Goal: Task Accomplishment & Management: Manage account settings

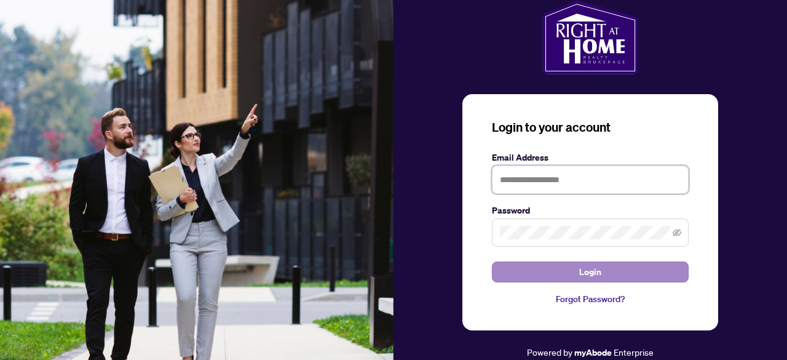
type input "**********"
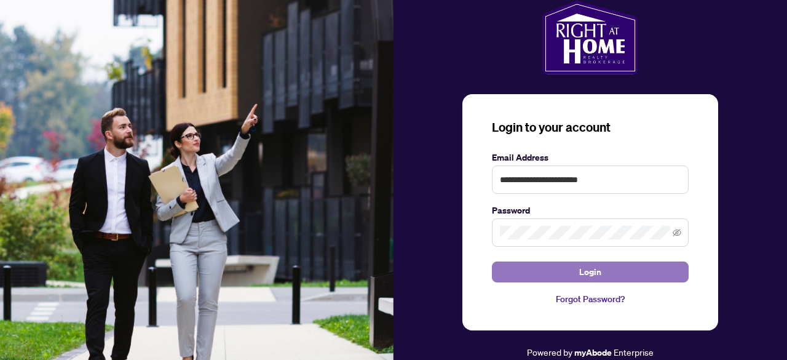
click at [570, 274] on button "Login" at bounding box center [590, 271] width 197 height 21
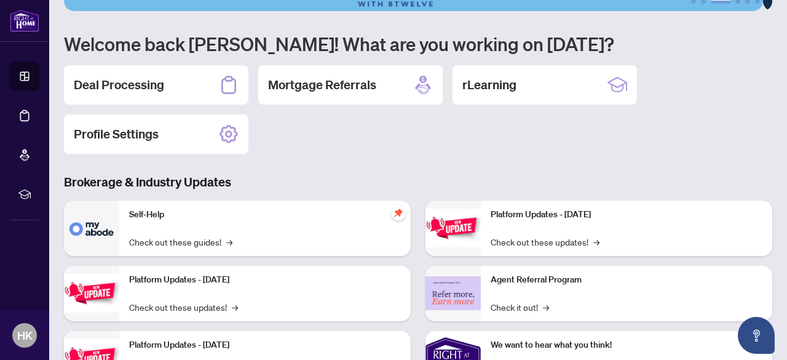
scroll to position [58, 0]
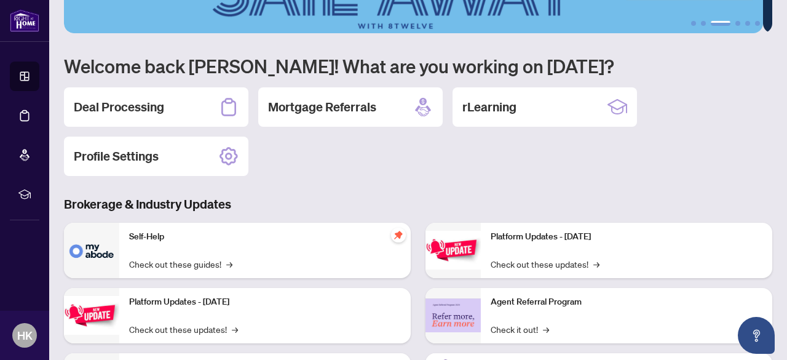
click at [162, 97] on div "Deal Processing" at bounding box center [156, 106] width 184 height 39
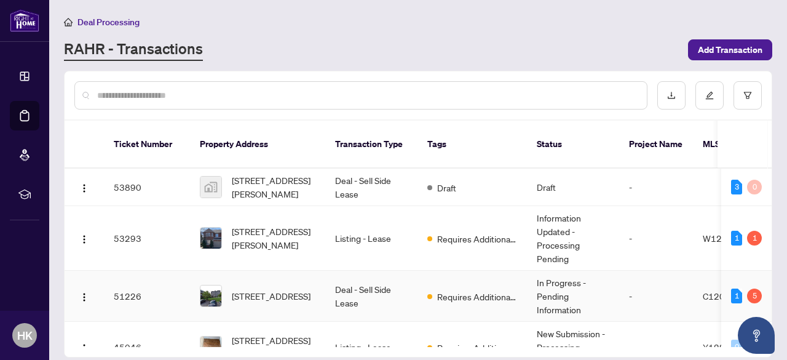
click at [634, 275] on td "-" at bounding box center [656, 295] width 74 height 51
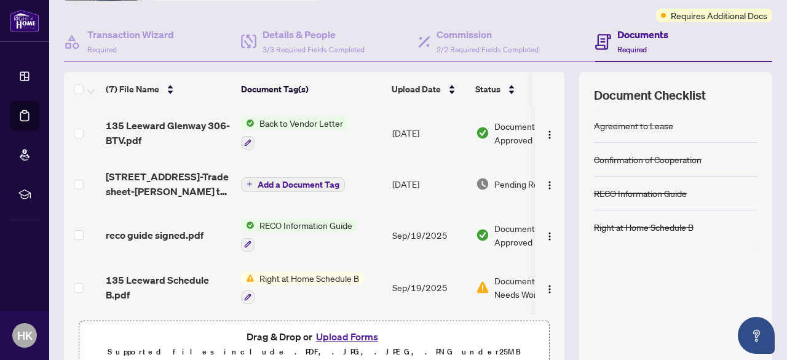
scroll to position [98, 0]
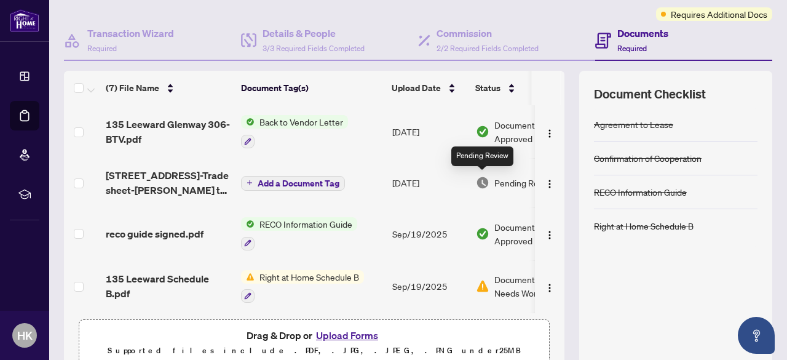
click at [484, 178] on img at bounding box center [483, 183] width 14 height 14
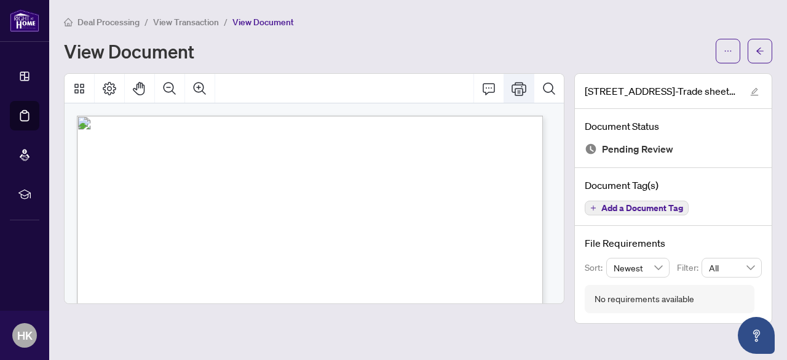
click at [518, 87] on icon "Print" at bounding box center [518, 88] width 15 height 15
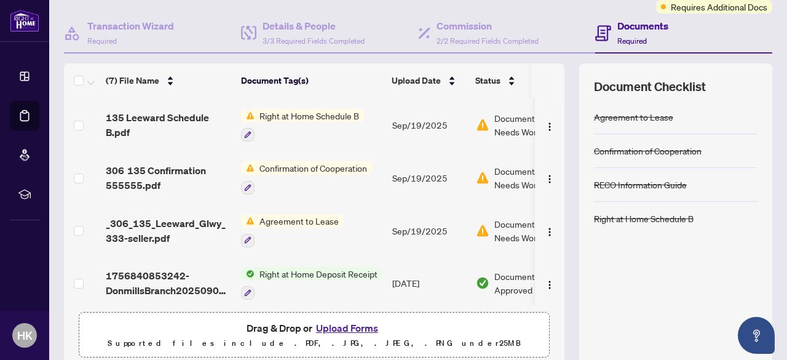
scroll to position [159, 0]
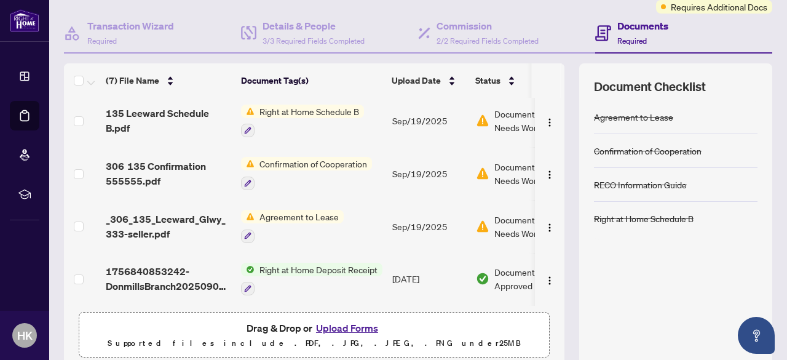
click at [306, 108] on span "Right at Home Schedule B" at bounding box center [308, 111] width 109 height 14
click at [510, 117] on span "Document Needs Work" at bounding box center [526, 120] width 64 height 27
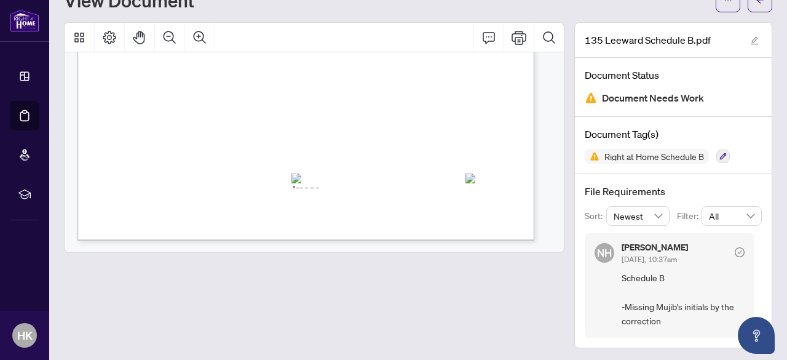
scroll to position [424, 0]
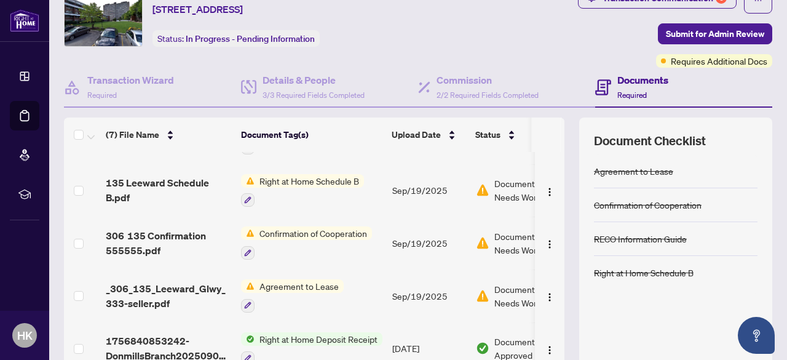
scroll to position [159, 0]
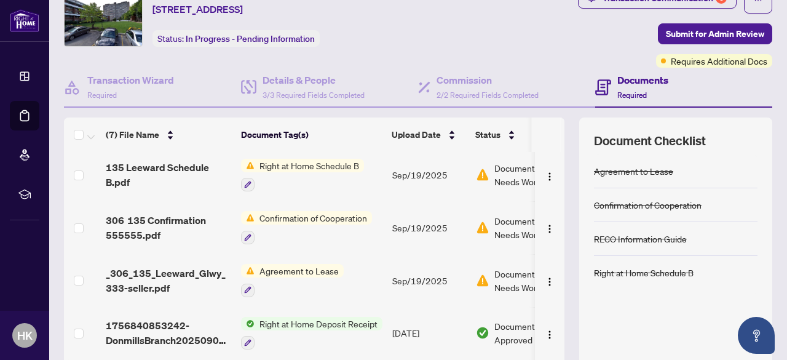
click at [497, 227] on span "Document Needs Work" at bounding box center [526, 227] width 64 height 27
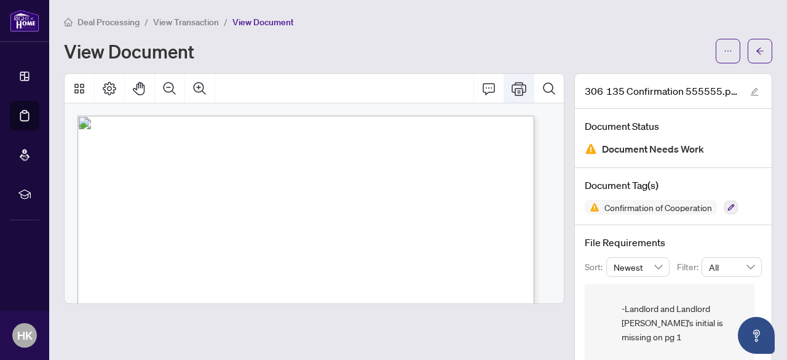
click at [511, 85] on icon "Print" at bounding box center [518, 88] width 15 height 15
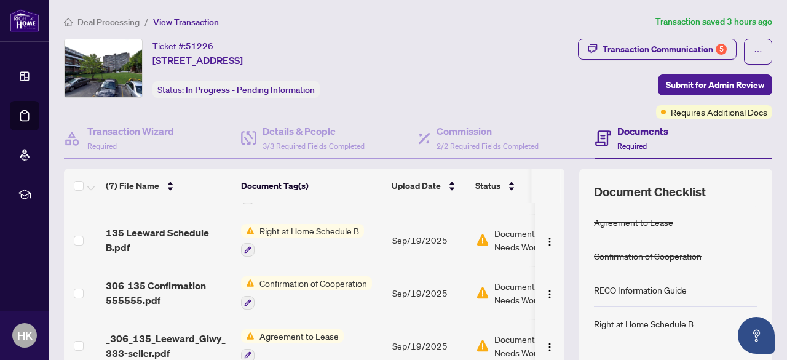
scroll to position [159, 0]
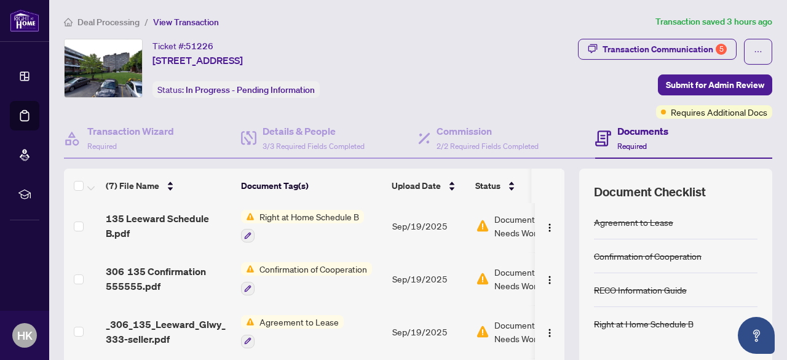
click at [298, 318] on span "Agreement to Lease" at bounding box center [298, 322] width 89 height 14
click at [513, 321] on span "Document Needs Work" at bounding box center [526, 331] width 64 height 27
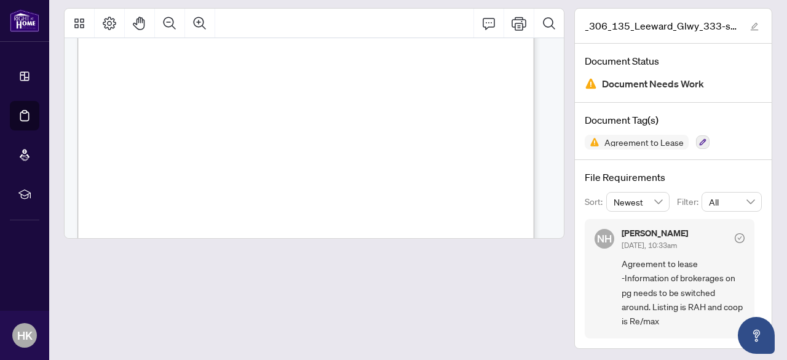
scroll to position [1428, 0]
click at [511, 25] on icon "Print" at bounding box center [518, 23] width 15 height 15
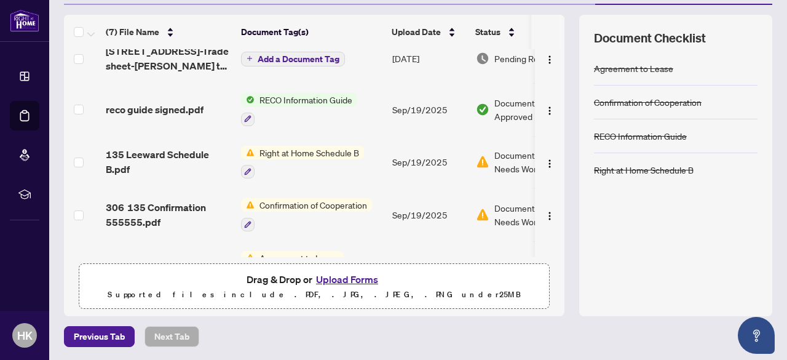
scroll to position [159, 0]
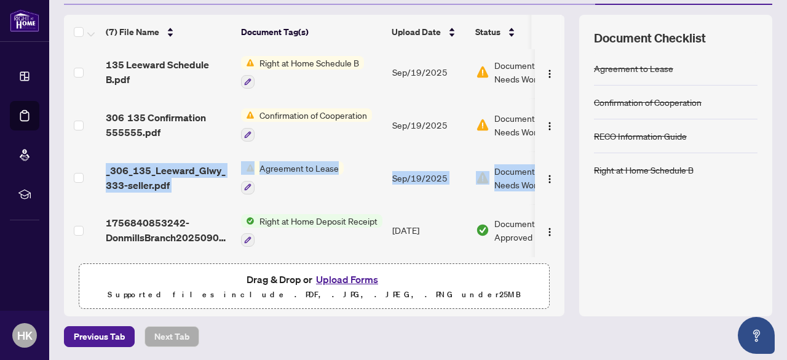
drag, startPoint x: 556, startPoint y: 178, endPoint x: 543, endPoint y: 137, distance: 42.6
click at [543, 137] on div "(7) File Name Document Tag(s) Upload Date Status [STREET_ADDRESS]-BTV.pdf Back …" at bounding box center [418, 165] width 708 height 301
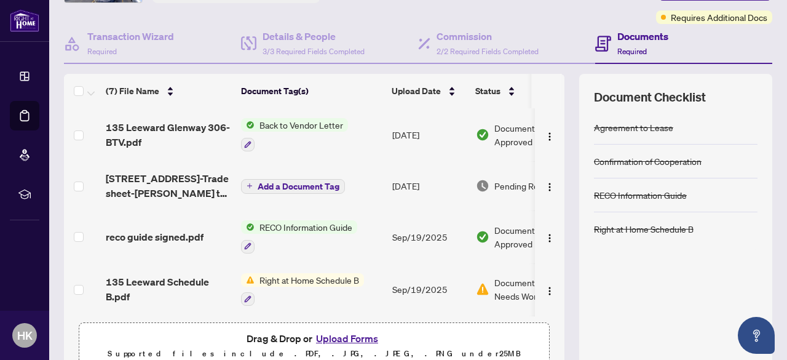
scroll to position [98, 0]
